Goal: Transaction & Acquisition: Download file/media

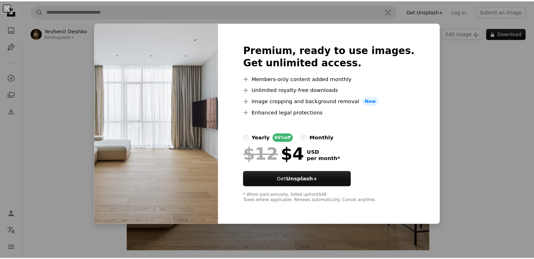
scroll to position [133, 0]
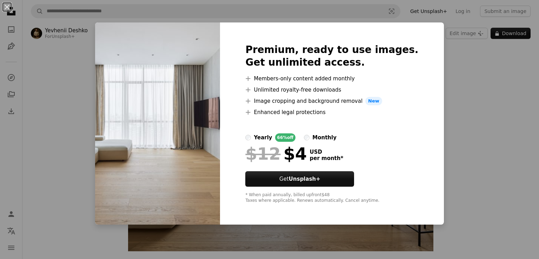
click at [95, 72] on div "An X shape Premium, ready to use images. Get unlimited access. A plus sign Memb…" at bounding box center [269, 129] width 539 height 259
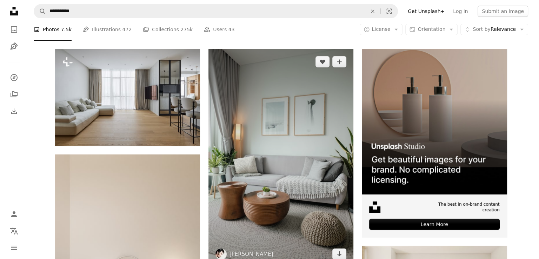
scroll to position [152, 0]
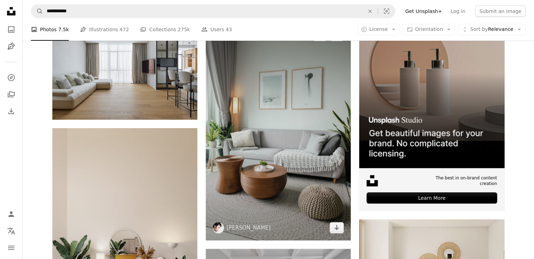
click at [278, 148] on img at bounding box center [278, 132] width 145 height 218
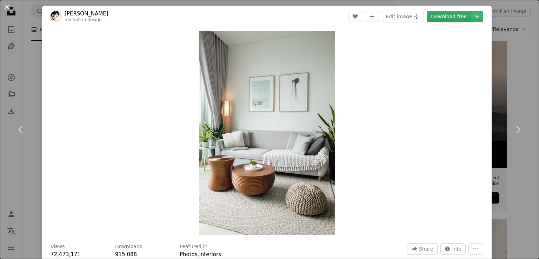
click at [452, 18] on link "Download free" at bounding box center [449, 16] width 44 height 11
